Goal: Information Seeking & Learning: Learn about a topic

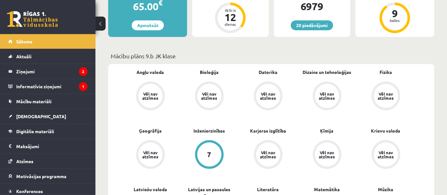
scroll to position [291, 0]
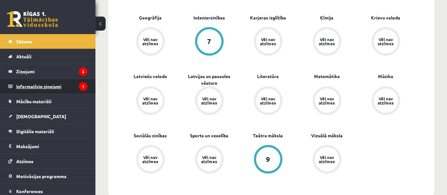
click at [63, 83] on legend "Informatīvie ziņojumi 1" at bounding box center [51, 86] width 71 height 15
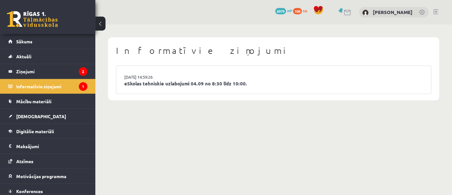
click at [169, 87] on li "03.09.2025 14:59:26 eSkolas tehniskie uzlabojumi 04.09 no 8:30 līdz 10:00." at bounding box center [273, 80] width 315 height 28
click at [187, 83] on link "eSkolas tehniskie uzlabojumi 04.09 no 8:30 līdz 10:00." at bounding box center [273, 83] width 299 height 7
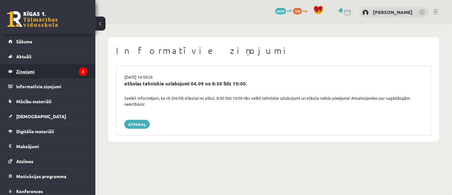
click at [41, 69] on legend "Ziņojumi 2" at bounding box center [51, 71] width 71 height 15
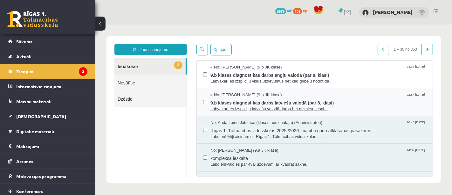
click at [257, 102] on span "9.b klases diagnostikas darbs latviešu valodā (par 8. klasi)" at bounding box center [318, 102] width 216 height 8
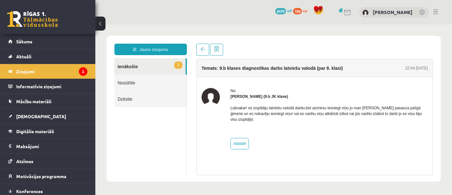
click at [135, 66] on link "1 Ienākošie" at bounding box center [149, 66] width 71 height 16
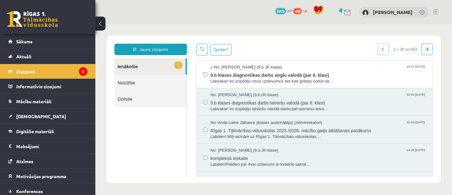
click at [138, 66] on link "1 Ienākošie" at bounding box center [149, 66] width 71 height 16
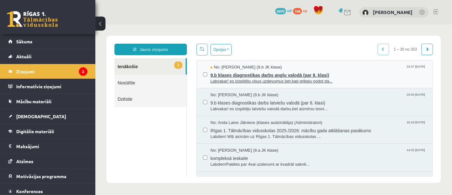
click at [258, 73] on span "9.b klases diagnostikas darbs angļu valodā (par 8. klasi)" at bounding box center [318, 74] width 216 height 8
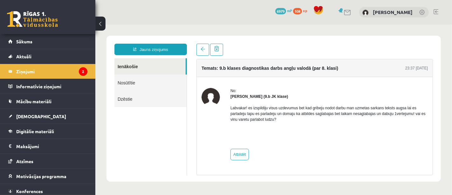
click at [138, 66] on link "Ienākošie" at bounding box center [149, 66] width 71 height 16
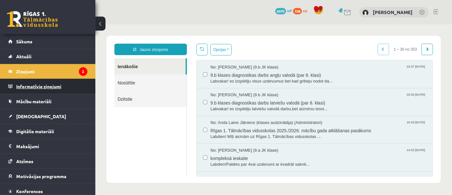
click at [66, 89] on legend "Informatīvie ziņojumi 0" at bounding box center [51, 86] width 71 height 15
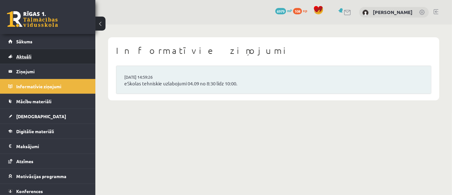
click at [54, 55] on link "Aktuāli" at bounding box center [47, 56] width 79 height 15
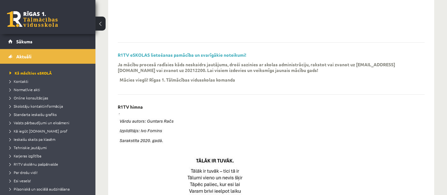
scroll to position [170, 0]
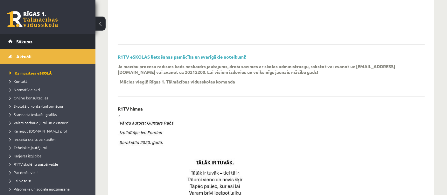
click at [52, 40] on link "Sākums" at bounding box center [47, 41] width 79 height 15
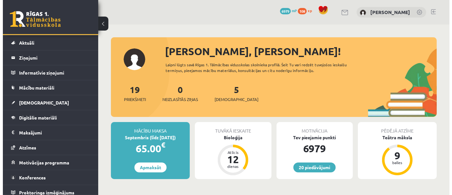
scroll to position [17, 0]
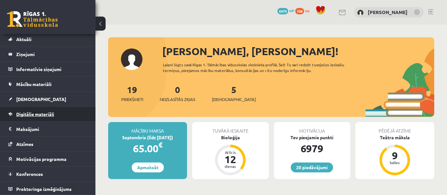
click at [49, 108] on link "Digitālie materiāli" at bounding box center [47, 114] width 79 height 15
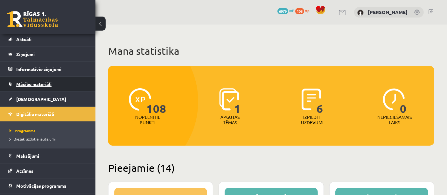
click at [36, 86] on link "Mācību materiāli" at bounding box center [47, 84] width 79 height 15
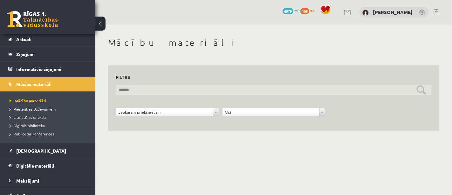
click at [199, 92] on input "text" at bounding box center [274, 90] width 316 height 10
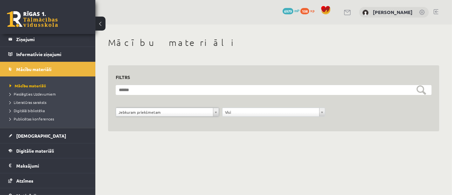
scroll to position [36, 0]
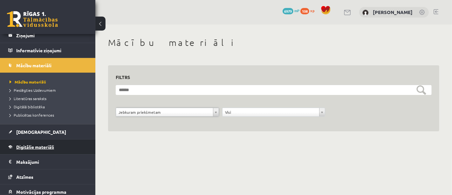
click at [64, 148] on link "Digitālie materiāli" at bounding box center [47, 146] width 79 height 15
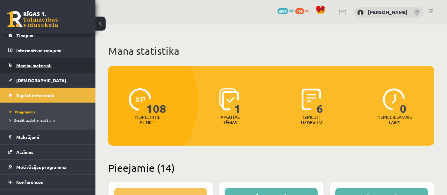
click at [49, 67] on span "Mācību materiāli" at bounding box center [33, 65] width 35 height 6
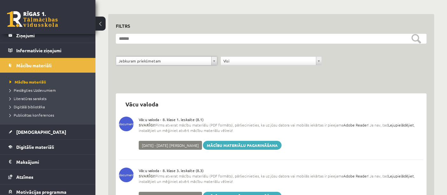
scroll to position [52, 0]
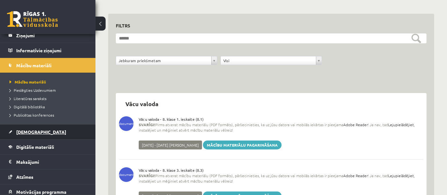
click at [46, 132] on link "[DEMOGRAPHIC_DATA]" at bounding box center [47, 131] width 79 height 15
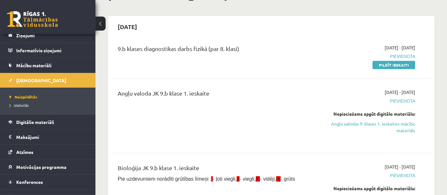
scroll to position [111, 0]
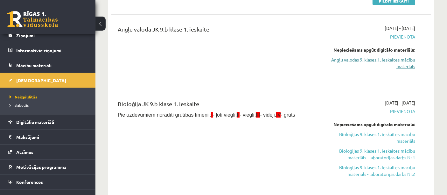
click at [366, 57] on link "Angļu valodas 9. klases 1. ieskaites mācību materiāls" at bounding box center [368, 62] width 93 height 13
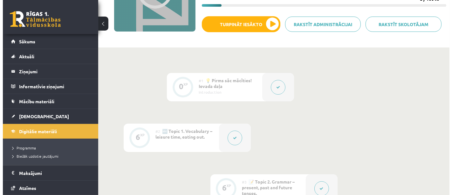
scroll to position [84, 0]
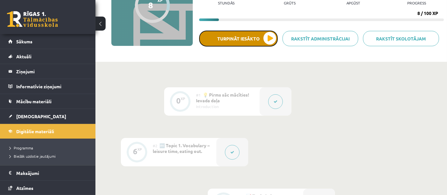
click at [253, 41] on button "Turpināt iesākto" at bounding box center [238, 39] width 79 height 16
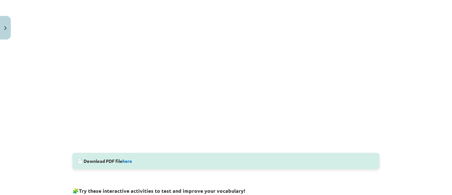
scroll to position [200, 0]
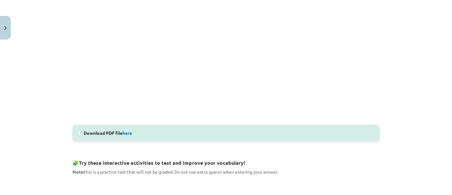
click at [394, 64] on div "Mācību tēma: Angļu valodas 9. klases 1. ieskaites mācību materiāls #4 🔤 Topic 3…" at bounding box center [226, 97] width 452 height 195
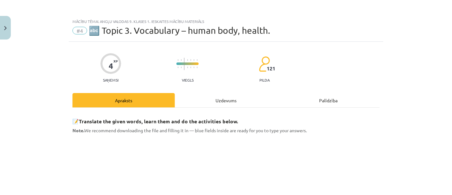
scroll to position [0, 0]
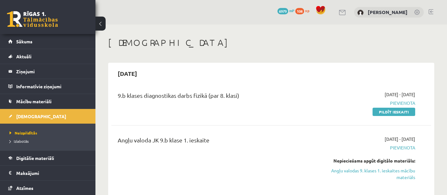
scroll to position [111, 0]
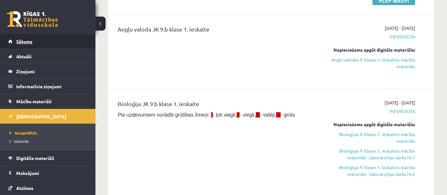
click at [41, 40] on link "Sākums" at bounding box center [47, 41] width 79 height 15
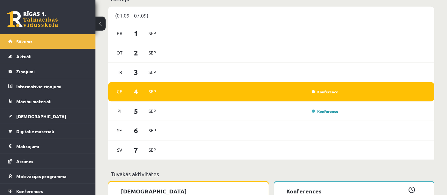
scroll to position [465, 0]
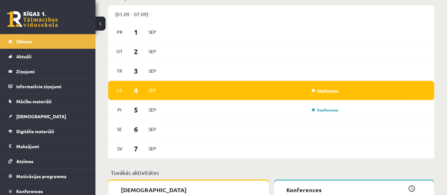
click at [323, 90] on link "Konference" at bounding box center [325, 90] width 27 height 5
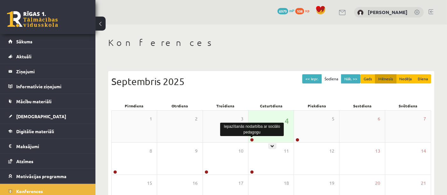
click at [252, 140] on link at bounding box center [252, 140] width 4 height 4
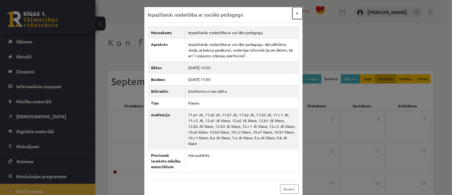
click at [294, 13] on button "×" at bounding box center [298, 13] width 10 height 12
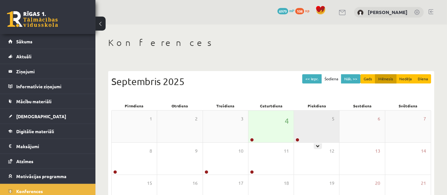
click at [300, 141] on div at bounding box center [297, 140] width 6 height 4
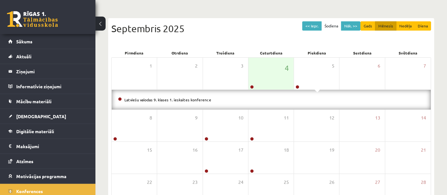
scroll to position [54, 0]
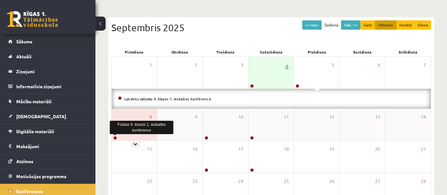
click at [114, 136] on link at bounding box center [115, 138] width 4 height 4
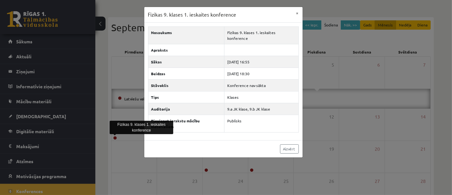
click at [107, 115] on div "Fizikas 9. klases 1. ieskaites konference × Nosaukums Fizikas 9. klases 1. iesk…" at bounding box center [226, 97] width 452 height 195
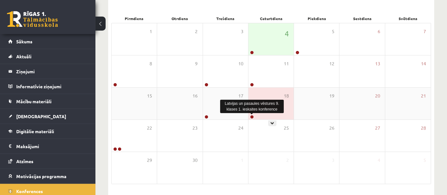
scroll to position [108, 0]
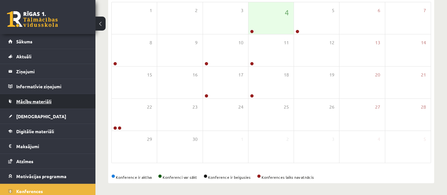
drag, startPoint x: 33, startPoint y: 99, endPoint x: 28, endPoint y: 106, distance: 8.6
click at [28, 106] on link "Mācību materiāli" at bounding box center [47, 101] width 79 height 15
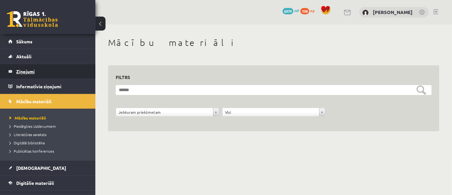
click at [40, 71] on legend "Ziņojumi 0" at bounding box center [51, 71] width 71 height 15
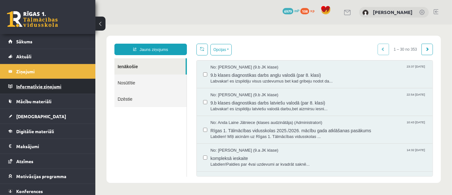
click at [35, 87] on legend "Informatīvie ziņojumi 0" at bounding box center [51, 86] width 71 height 15
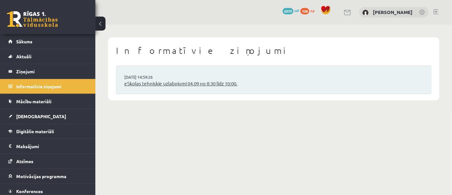
click at [181, 85] on link "eSkolas tehniskie uzlabojumi 04.09 no 8:30 līdz 10:00." at bounding box center [273, 83] width 299 height 7
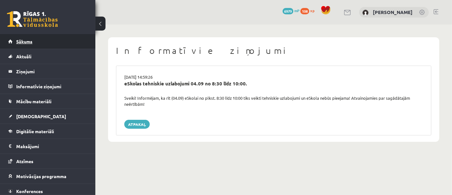
click at [52, 41] on link "Sākums" at bounding box center [47, 41] width 79 height 15
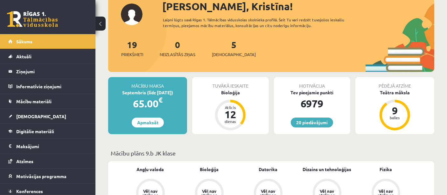
scroll to position [42, 0]
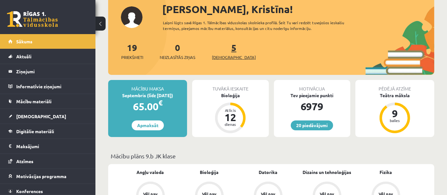
click at [220, 55] on span "[DEMOGRAPHIC_DATA]" at bounding box center [234, 57] width 44 height 6
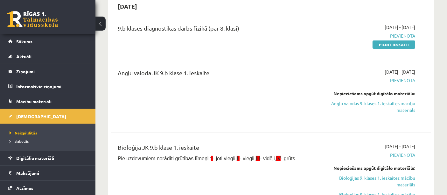
scroll to position [68, 0]
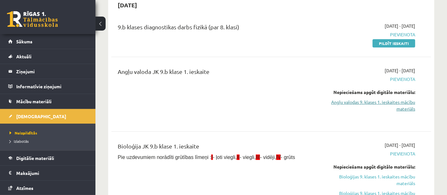
click at [371, 102] on link "Angļu valodas 9. klases 1. ieskaites mācību materiāls" at bounding box center [368, 105] width 93 height 13
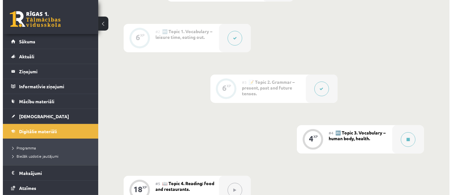
scroll to position [198, 0]
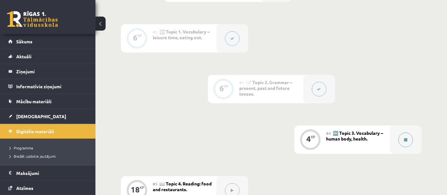
click at [401, 146] on div at bounding box center [406, 139] width 32 height 28
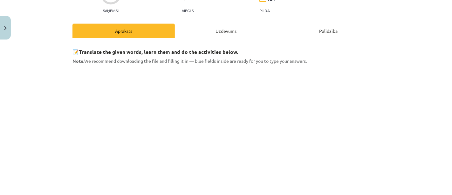
scroll to position [72, 0]
